Goal: Find contact information: Find contact information

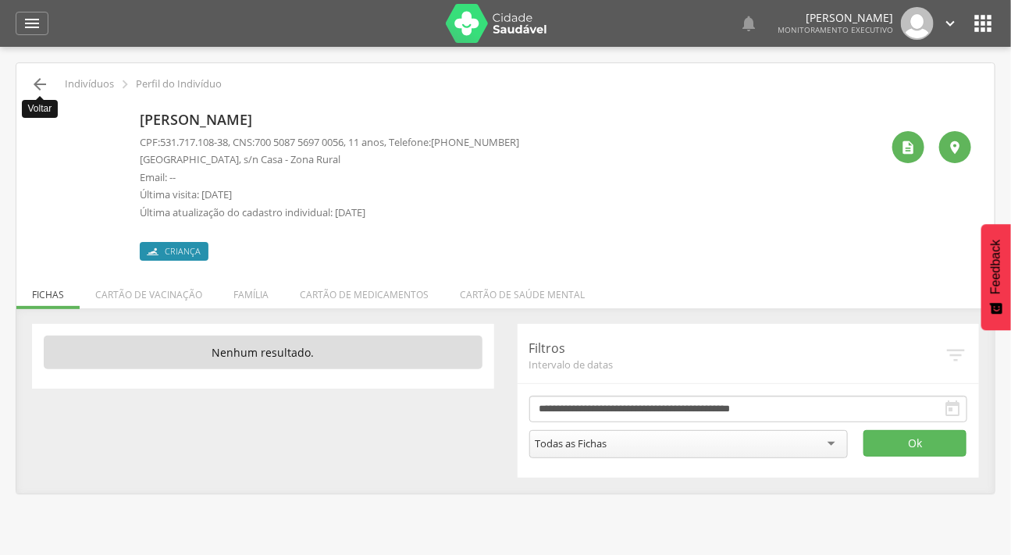
click at [39, 84] on icon "" at bounding box center [39, 84] width 19 height 19
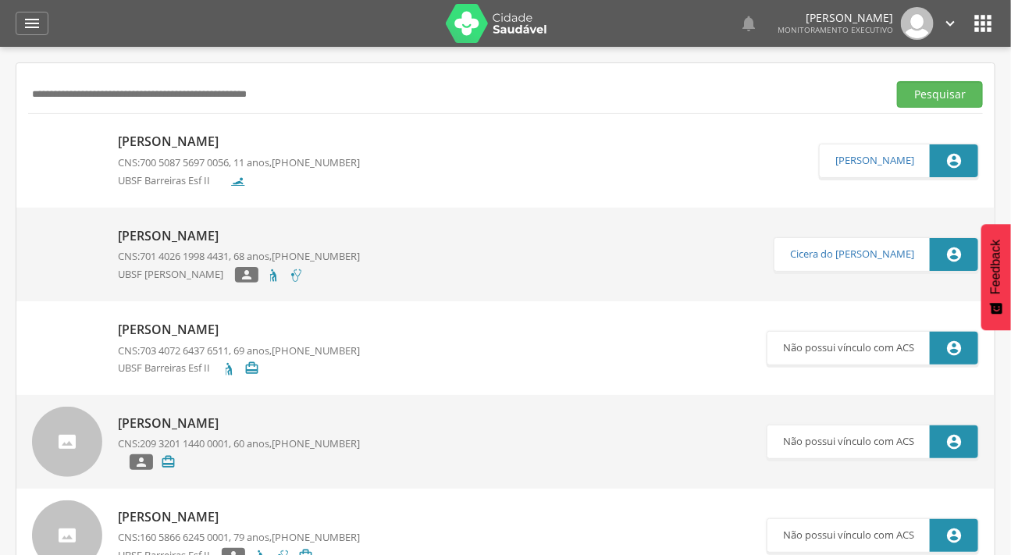
click at [70, 93] on input "text" at bounding box center [454, 94] width 853 height 27
type input "**********"
click at [897, 81] on button "Pesquisar" at bounding box center [940, 94] width 86 height 27
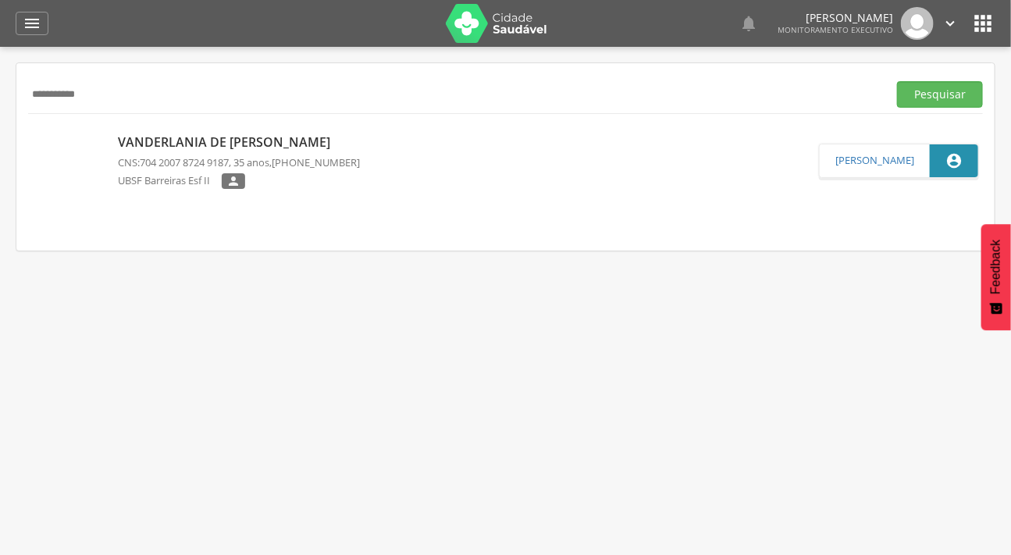
click at [342, 158] on span "[PHONE_NUMBER]" at bounding box center [316, 162] width 88 height 14
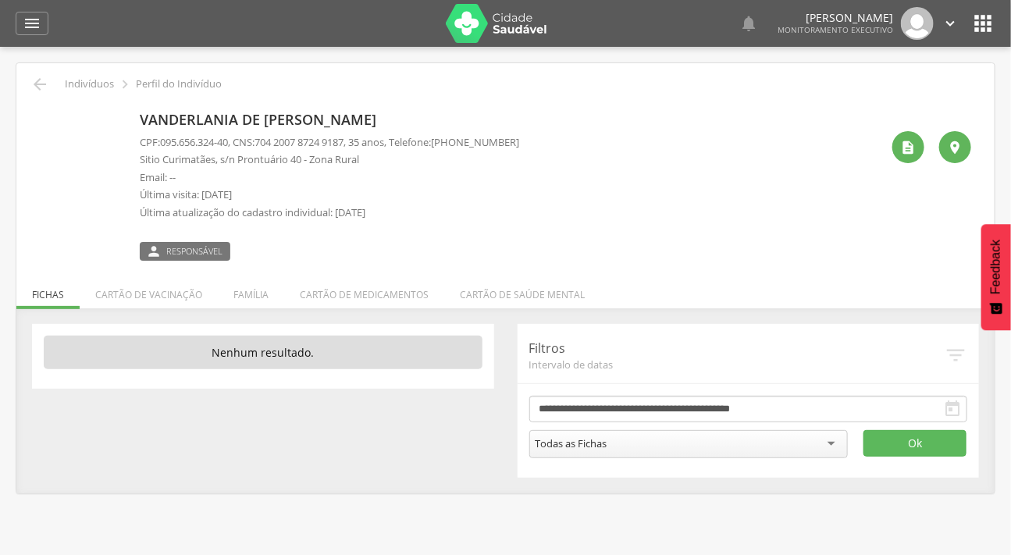
drag, startPoint x: 532, startPoint y: 138, endPoint x: 475, endPoint y: 148, distance: 57.0
click at [475, 148] on div "Vanderlania de [PERSON_NAME] CPF: 095.656.324-40 , CNS: [PHONE_NUMBER] , 35 ano…" at bounding box center [510, 182] width 741 height 155
copy span "99966-3863"
